Goal: Complete application form: Complete application form

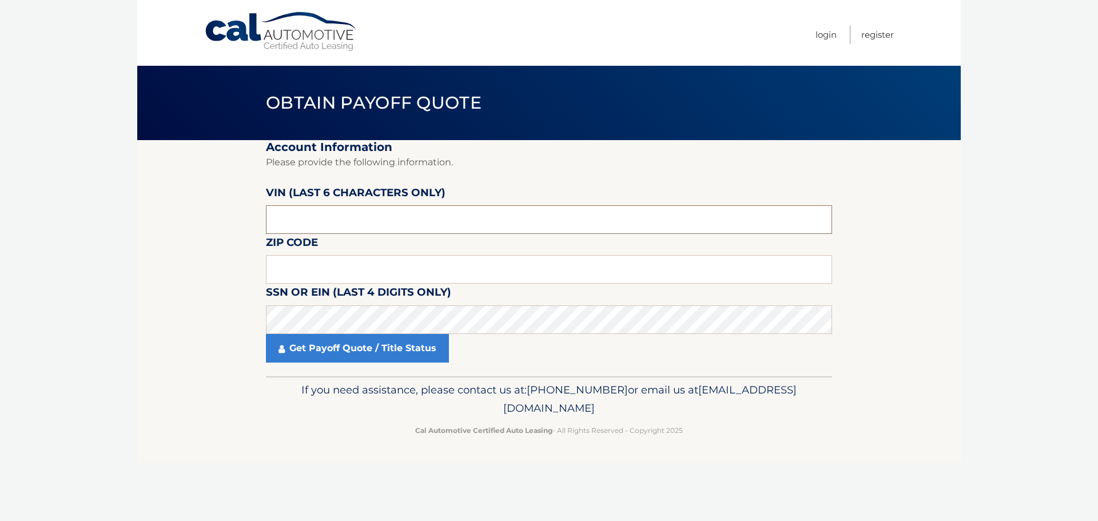
click at [363, 217] on input "text" at bounding box center [549, 219] width 566 height 29
type input "SL3152"
click at [360, 220] on input "SL3152" at bounding box center [549, 219] width 566 height 29
click at [326, 220] on input "SL3152" at bounding box center [549, 219] width 566 height 29
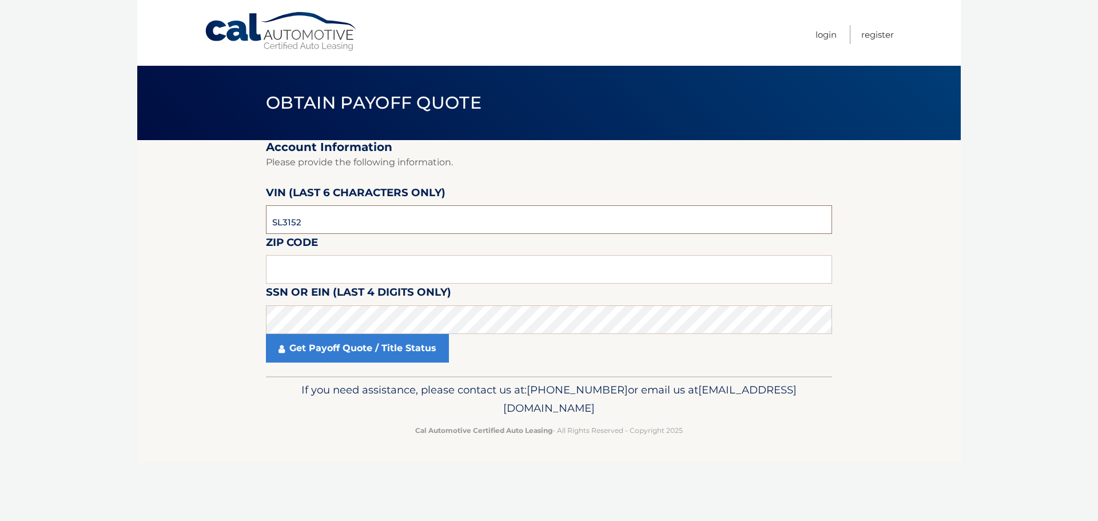
click at [326, 220] on input "SL3152" at bounding box center [549, 219] width 566 height 29
type input "315206"
type input "07208"
click button "For Originating Dealer" at bounding box center [0, 0] width 0 height 0
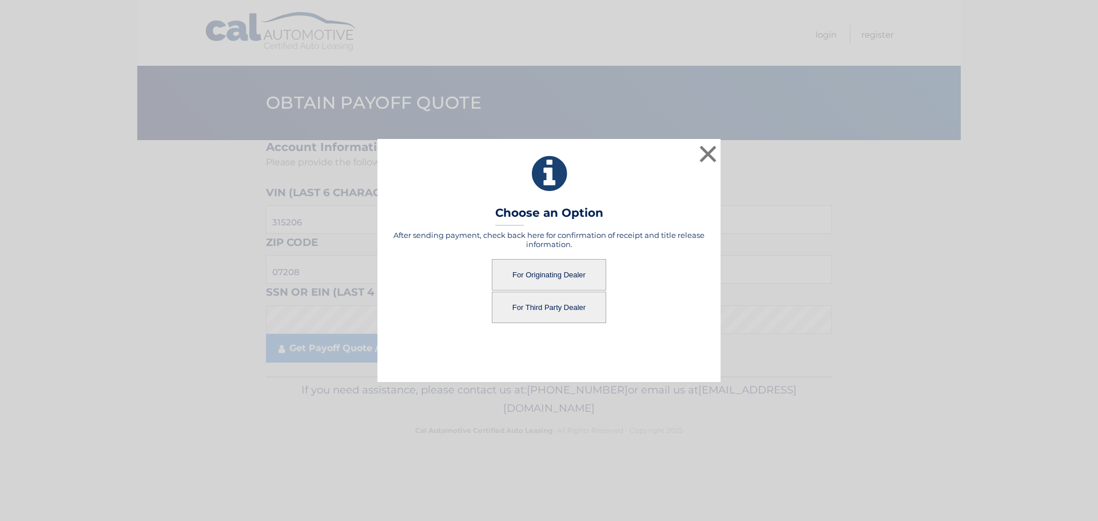
click at [520, 264] on button "For Originating Dealer" at bounding box center [549, 274] width 114 height 31
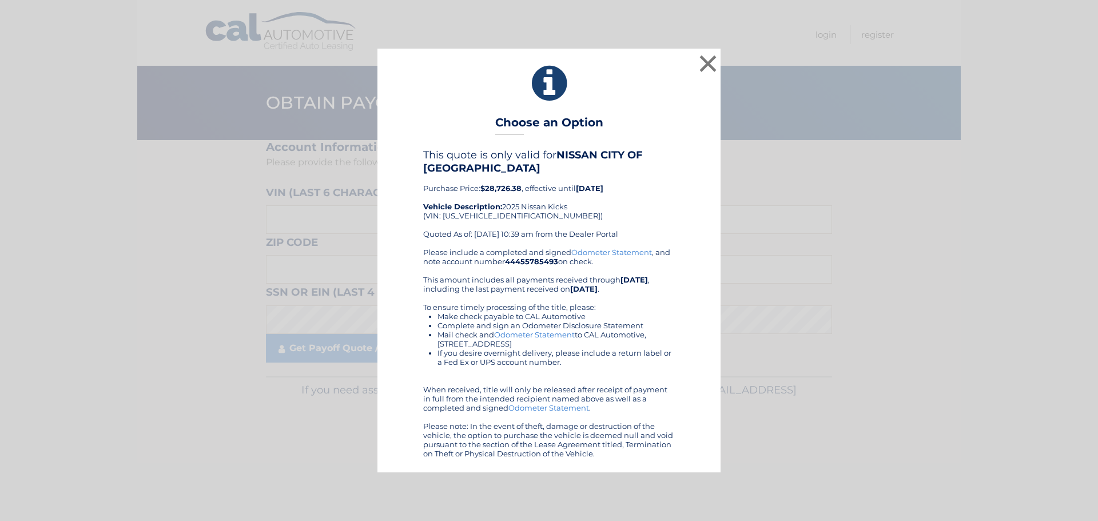
click at [608, 177] on div "This quote is only valid for NISSAN CITY OF [GEOGRAPHIC_DATA] Purchase Price: $…" at bounding box center [549, 198] width 252 height 98
click at [931, 225] on div "× Choose an Option This quote is only valid for NISSAN CITY OF [GEOGRAPHIC_DATA…" at bounding box center [549, 260] width 1089 height 423
